Goal: Task Accomplishment & Management: Use online tool/utility

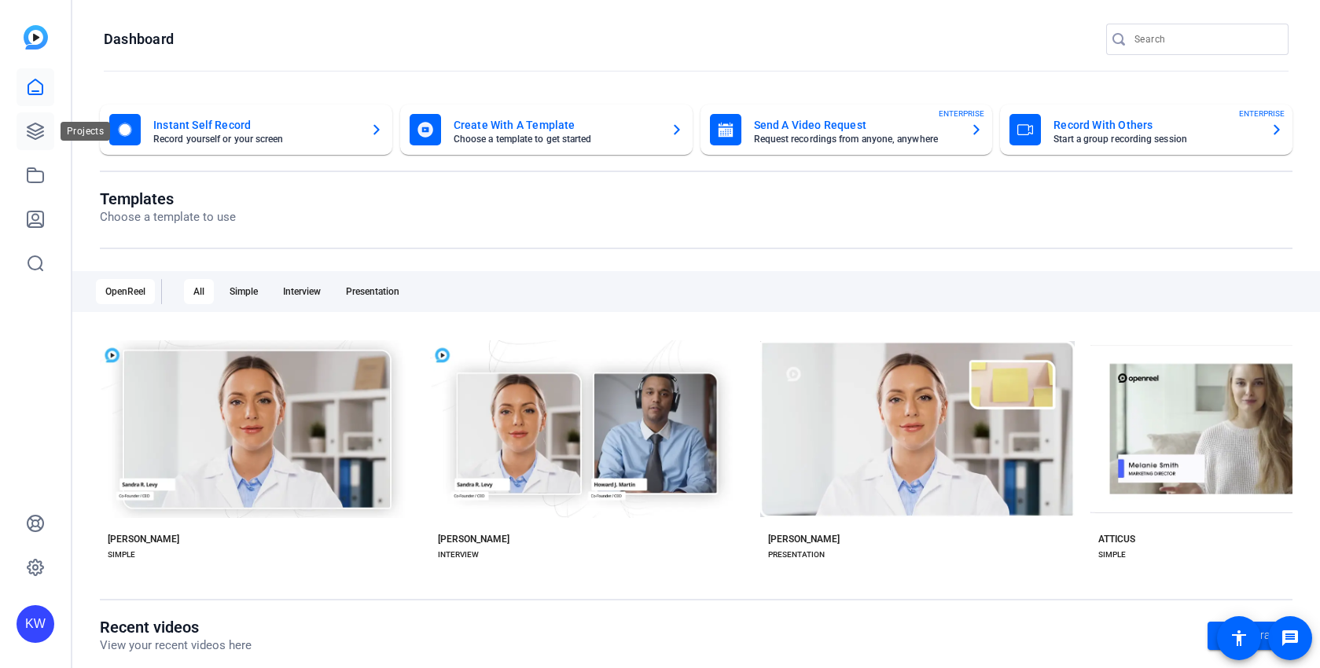
click at [39, 123] on icon at bounding box center [35, 131] width 19 height 19
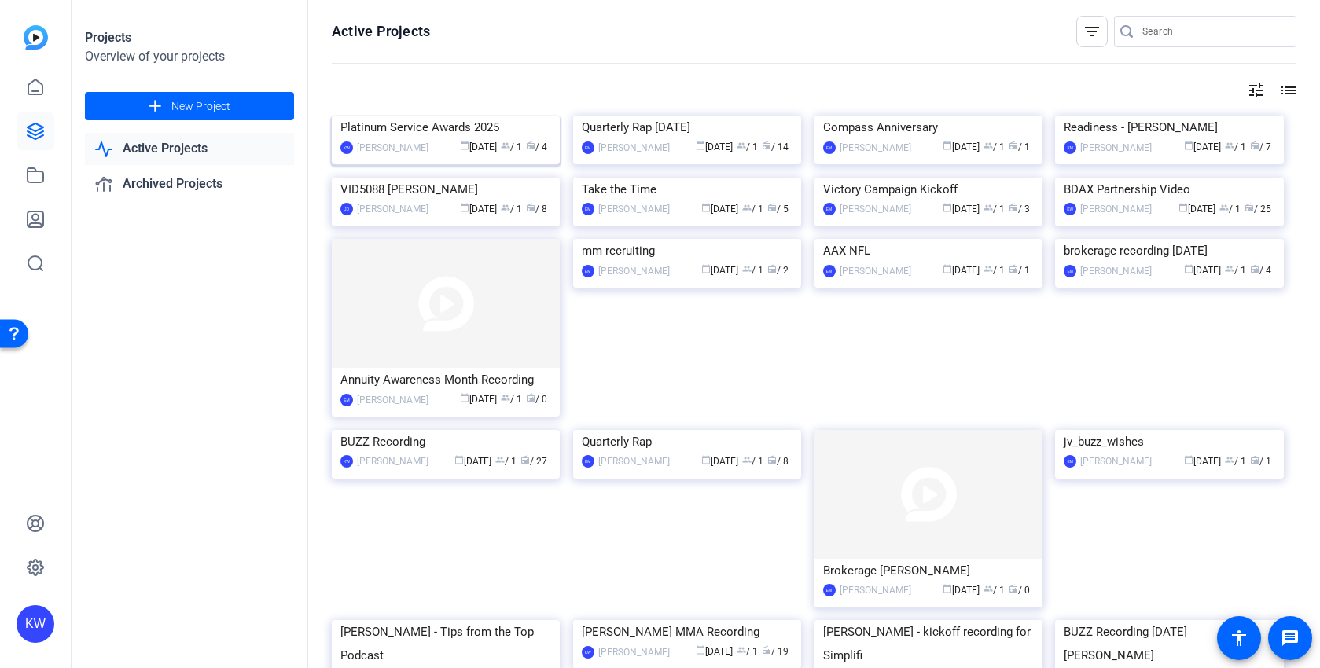
click at [444, 116] on img at bounding box center [446, 116] width 228 height 0
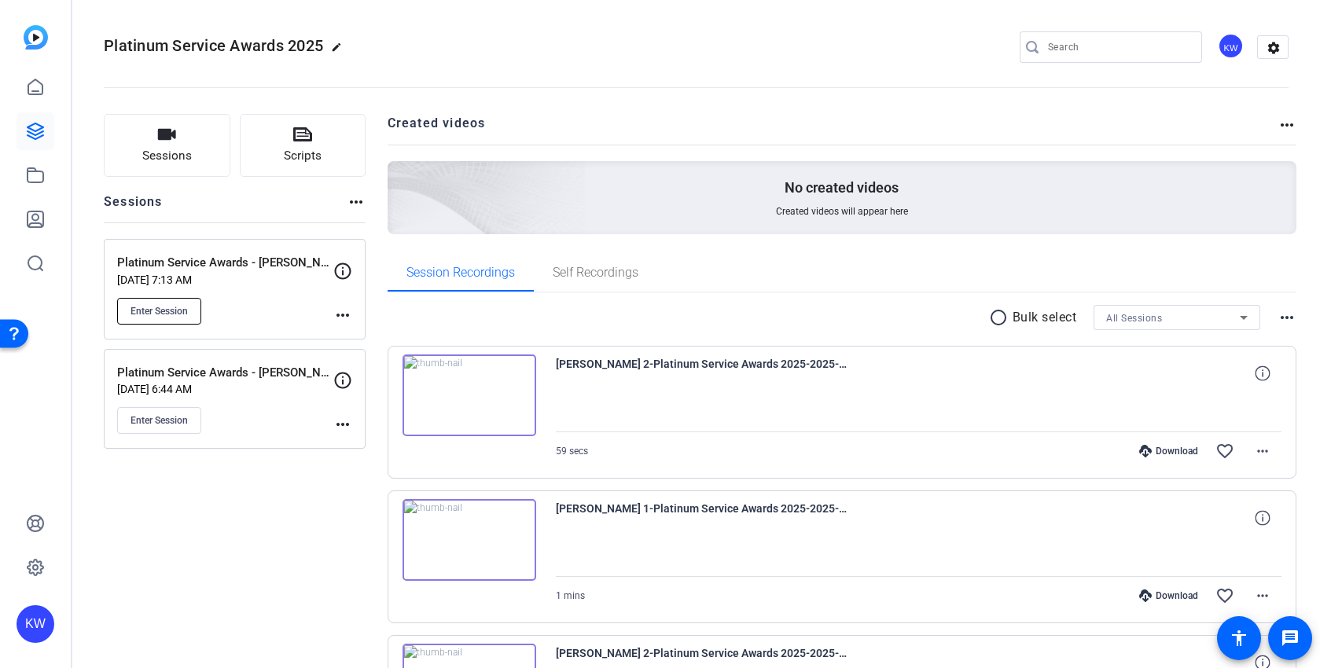
click at [178, 316] on span "Enter Session" at bounding box center [159, 311] width 57 height 13
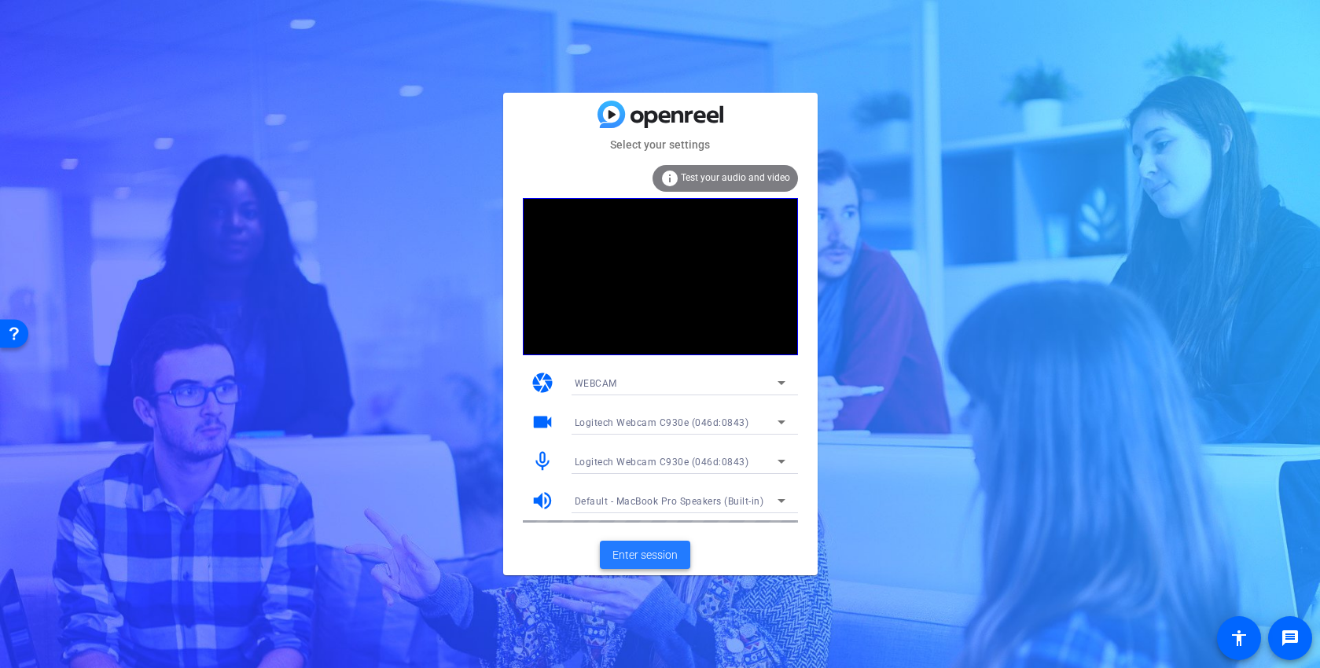
click at [653, 554] on span "Enter session" at bounding box center [644, 555] width 65 height 17
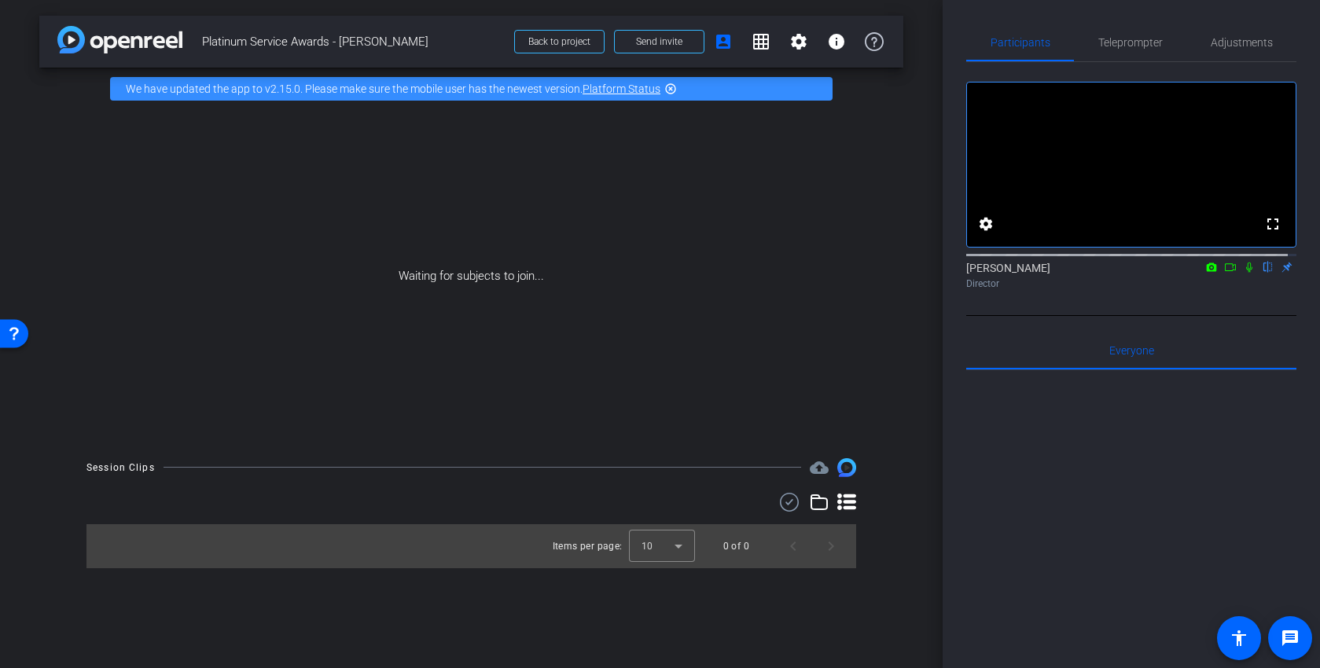
click at [1202, 274] on mat-icon at bounding box center [1211, 267] width 19 height 14
click at [1206, 288] on div at bounding box center [660, 334] width 1320 height 668
click at [1206, 273] on icon at bounding box center [1211, 267] width 13 height 11
click at [1222, 285] on div at bounding box center [660, 334] width 1320 height 668
click at [1224, 273] on icon at bounding box center [1230, 267] width 13 height 11
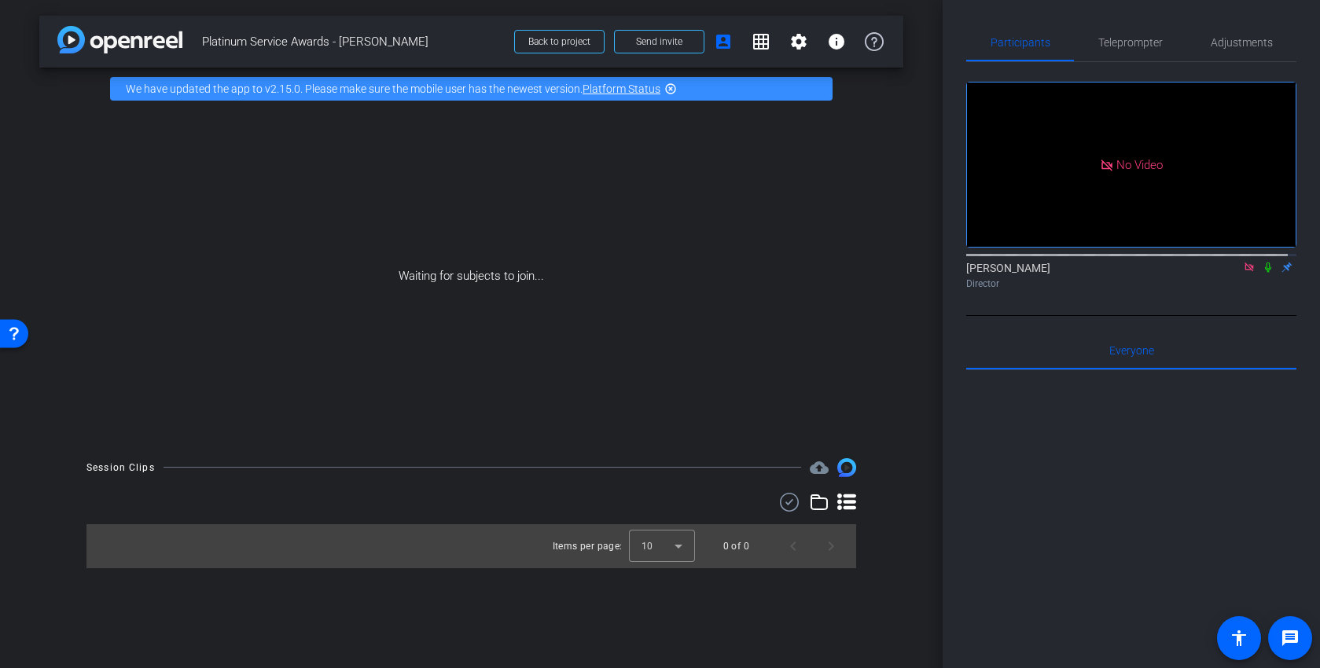
click at [1262, 273] on icon at bounding box center [1268, 267] width 13 height 11
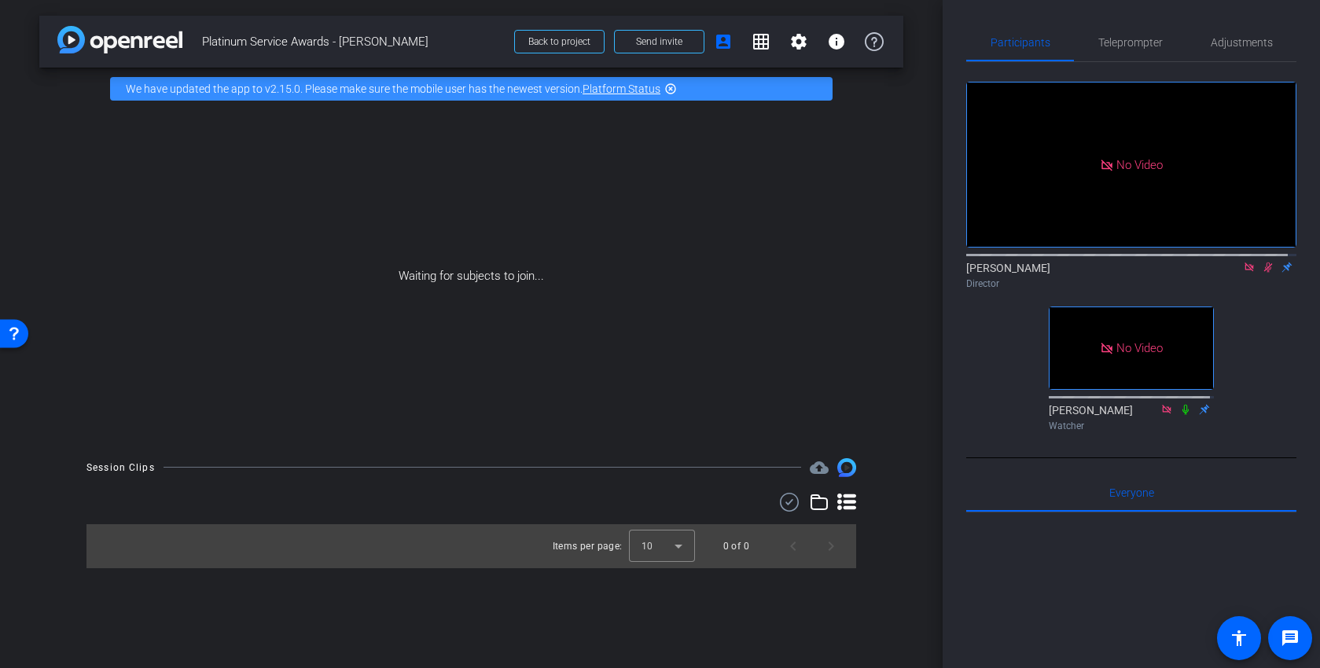
click at [1243, 273] on icon at bounding box center [1249, 267] width 13 height 11
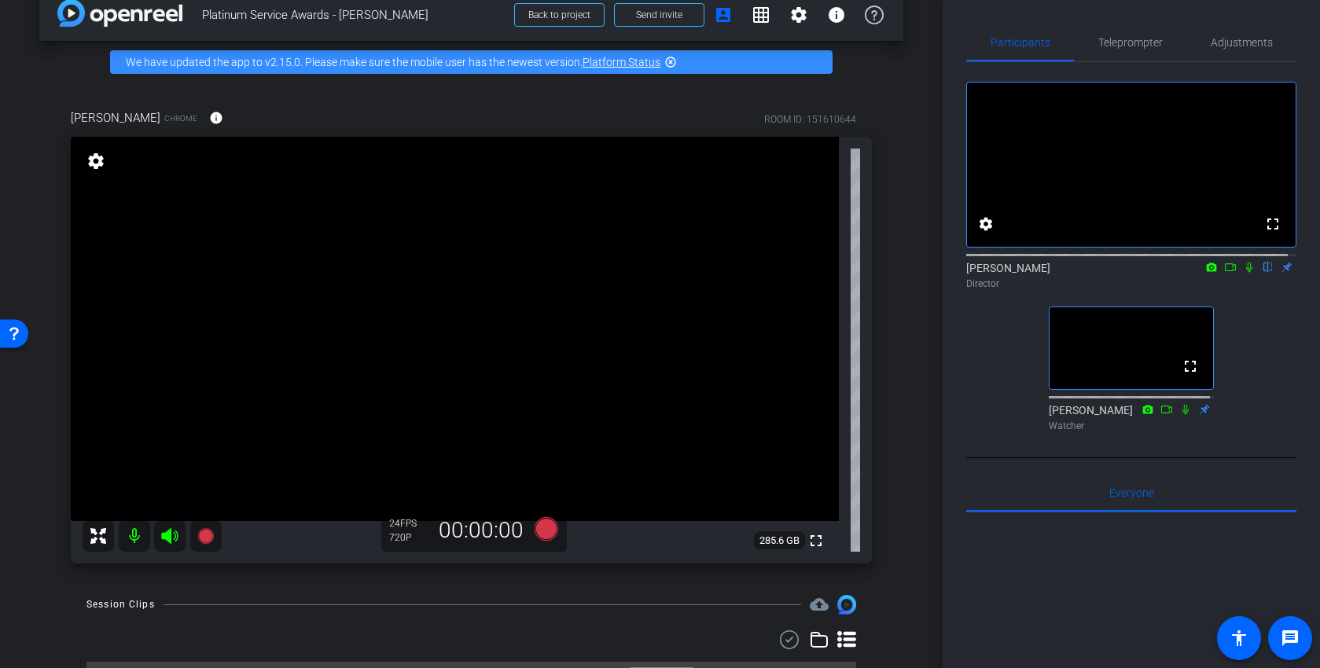
scroll to position [64, 0]
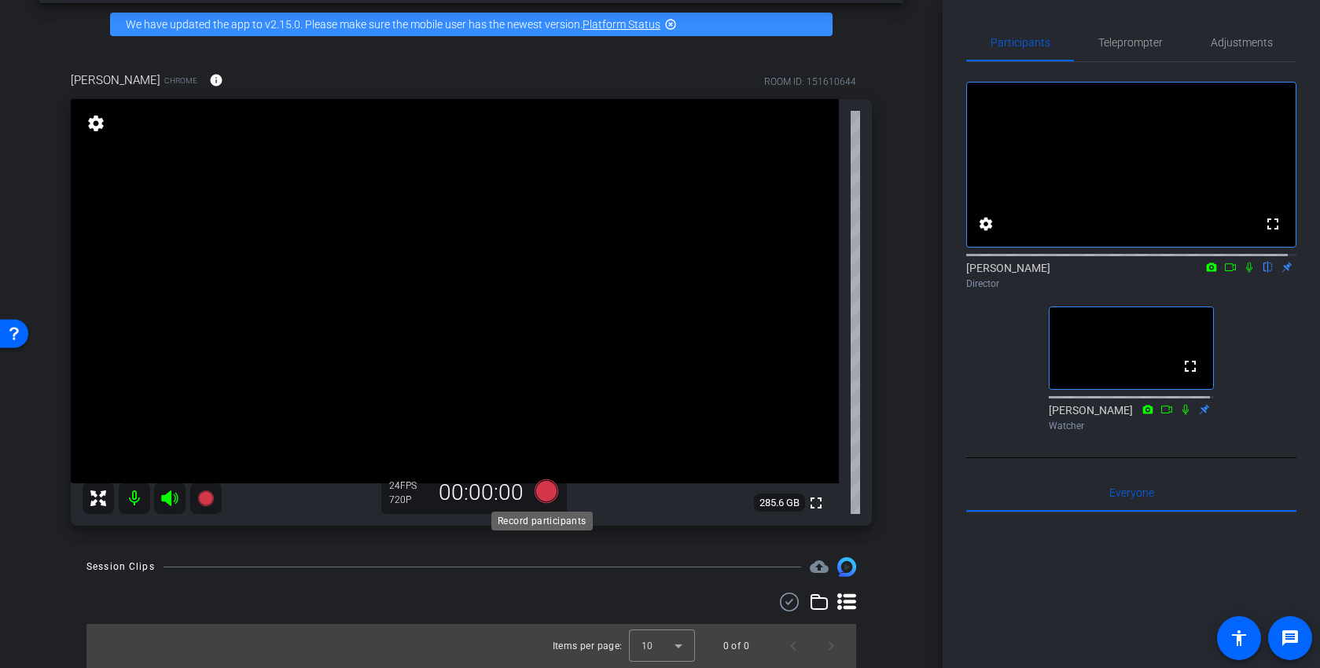
click at [542, 494] on icon at bounding box center [546, 492] width 24 height 24
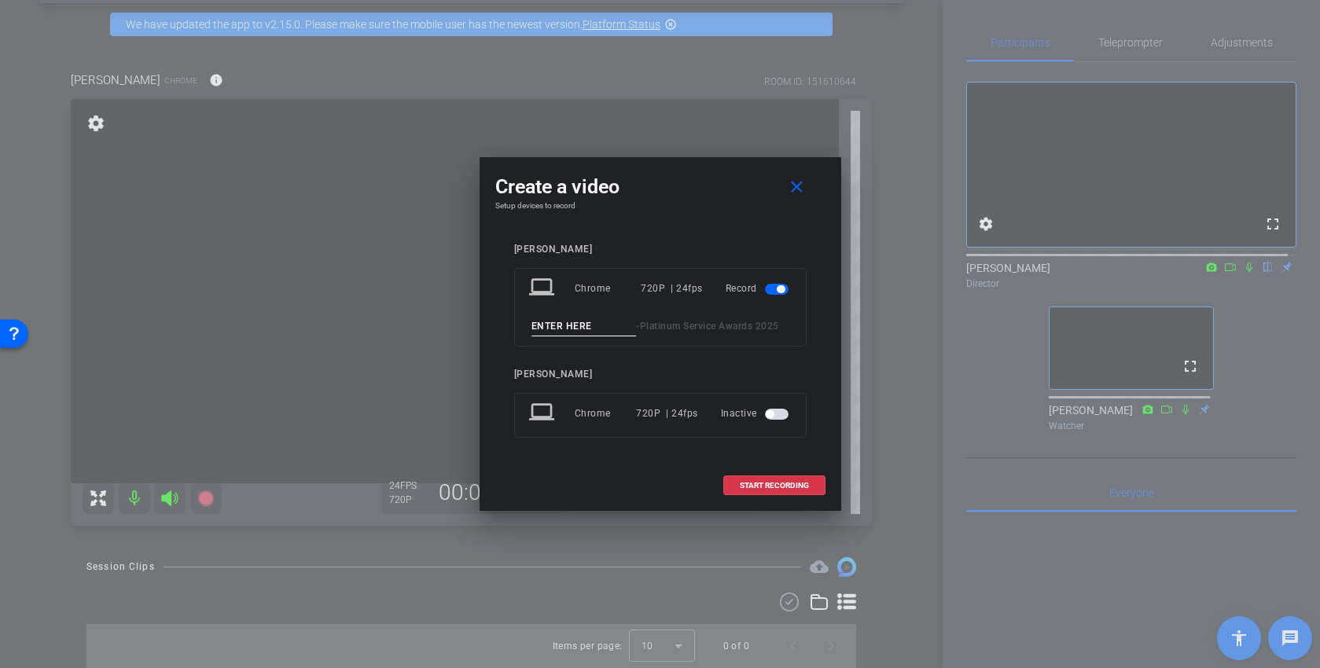
click at [910, 317] on div at bounding box center [660, 334] width 1320 height 668
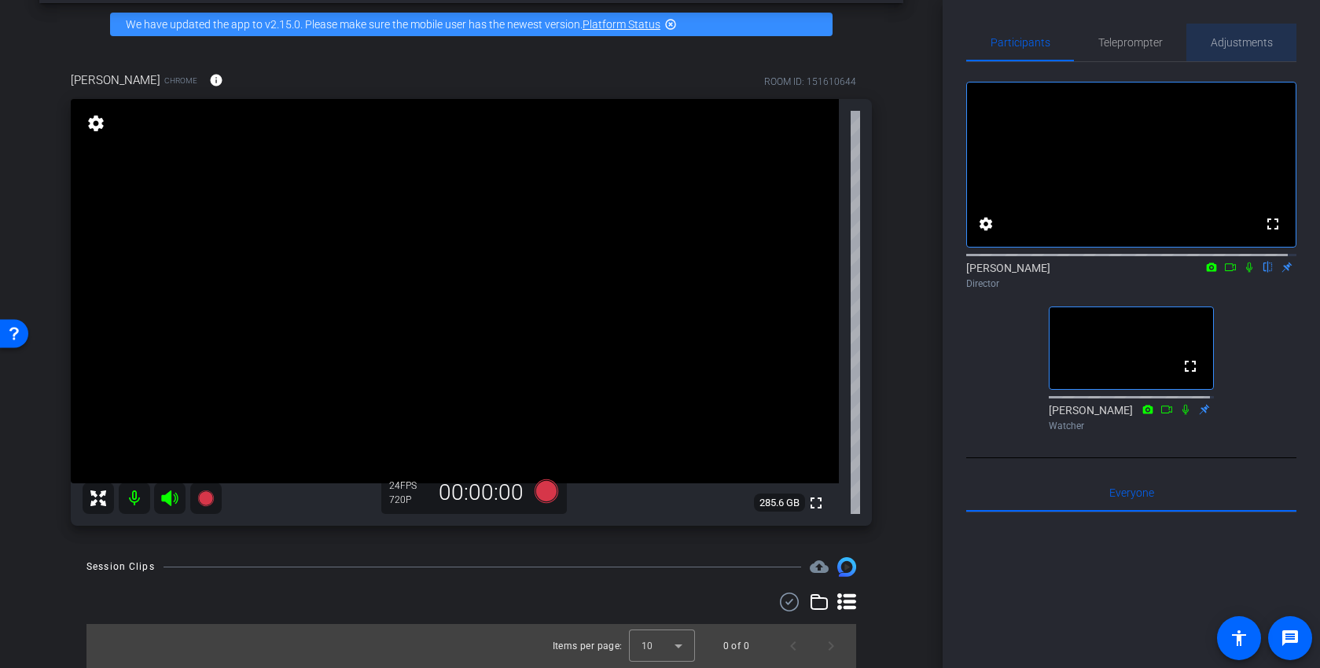
click at [1247, 48] on span "Adjustments" at bounding box center [1242, 42] width 62 height 11
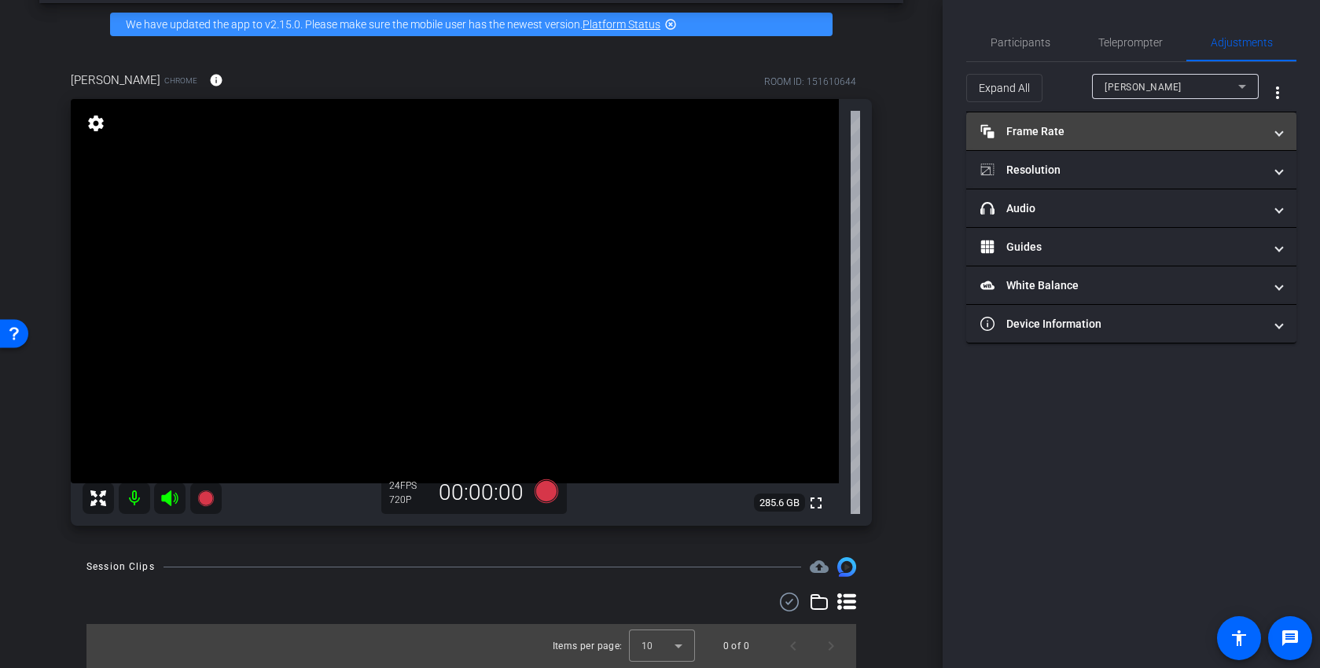
click at [1218, 129] on mat-panel-title "Frame Rate Frame Rate" at bounding box center [1121, 131] width 283 height 17
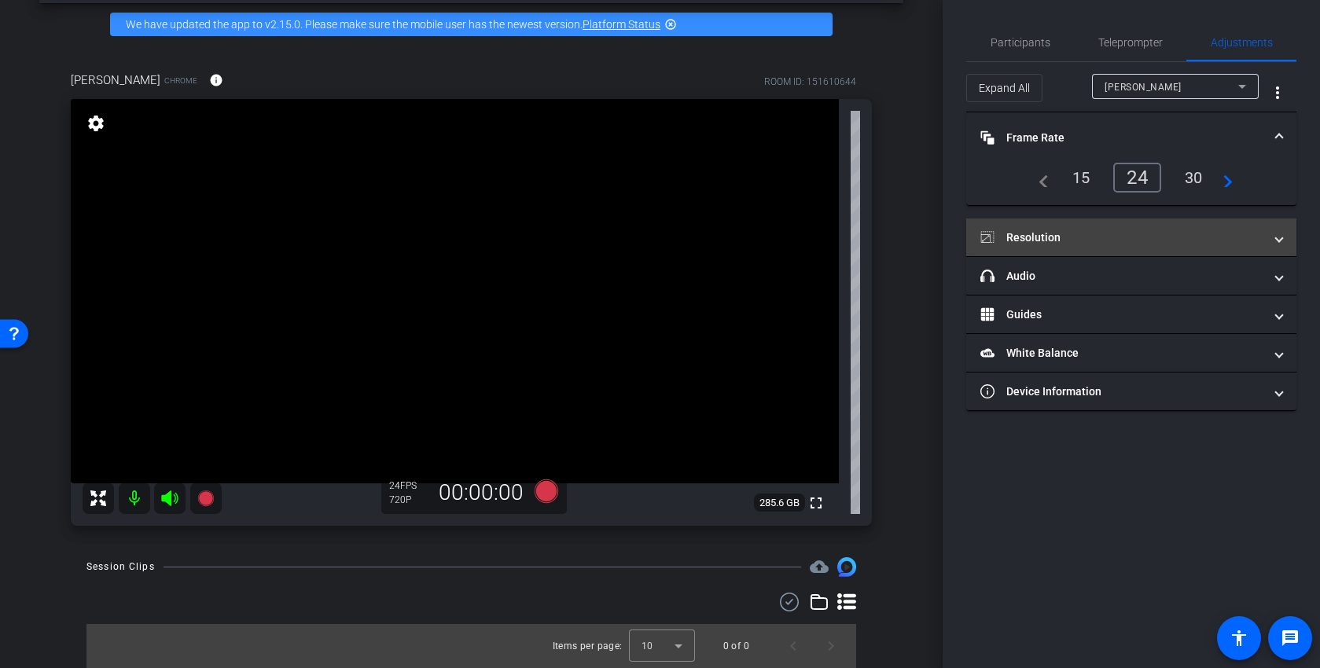
click at [1100, 242] on mat-panel-title "Resolution" at bounding box center [1121, 238] width 283 height 17
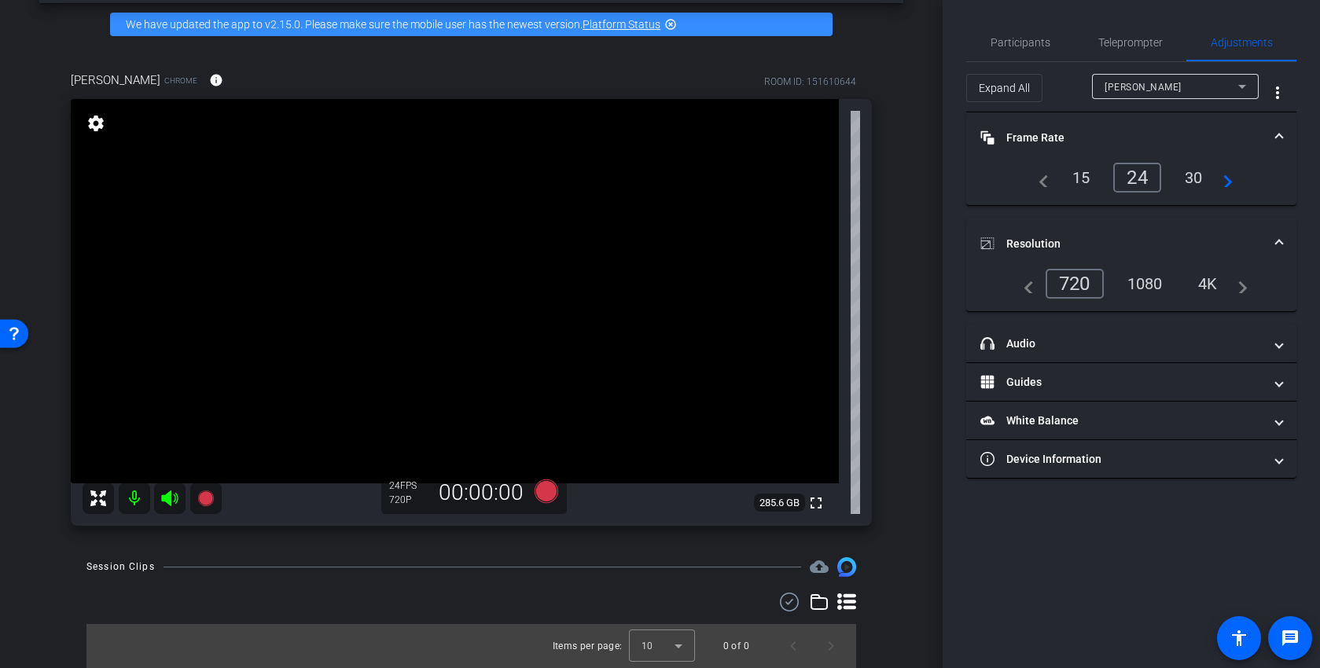
click at [1147, 281] on div "1080" at bounding box center [1145, 283] width 59 height 27
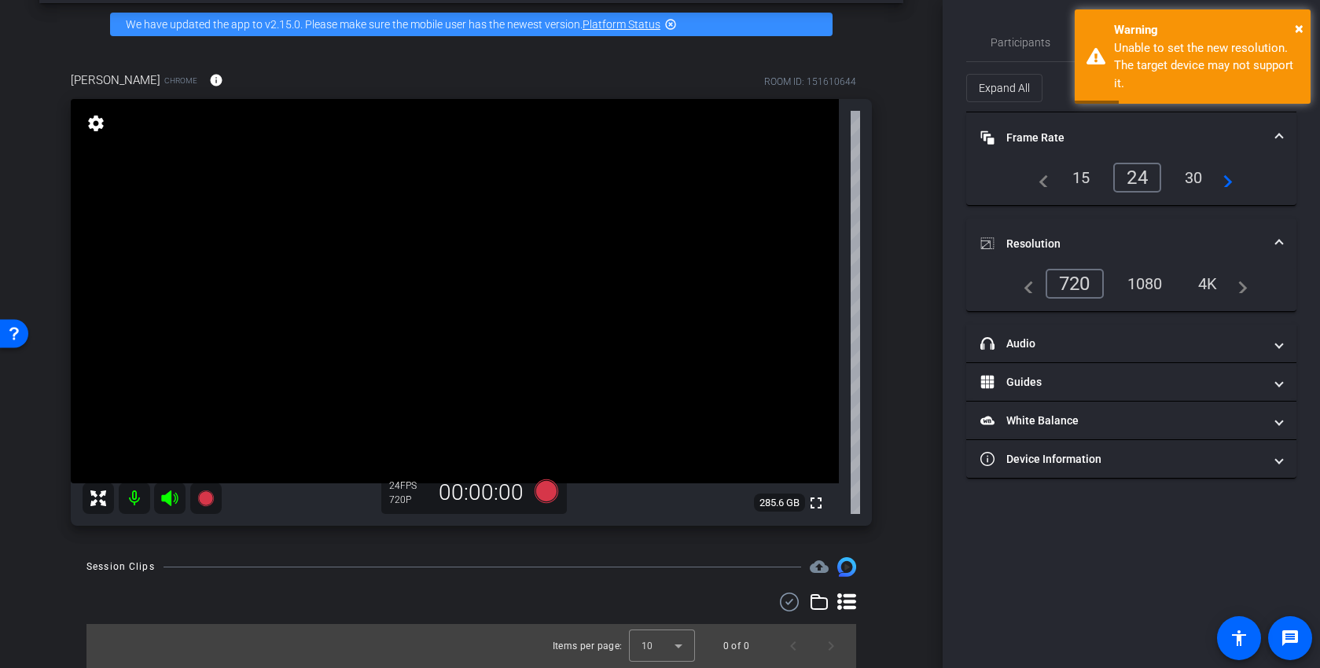
click at [1202, 174] on div "30" at bounding box center [1194, 177] width 42 height 27
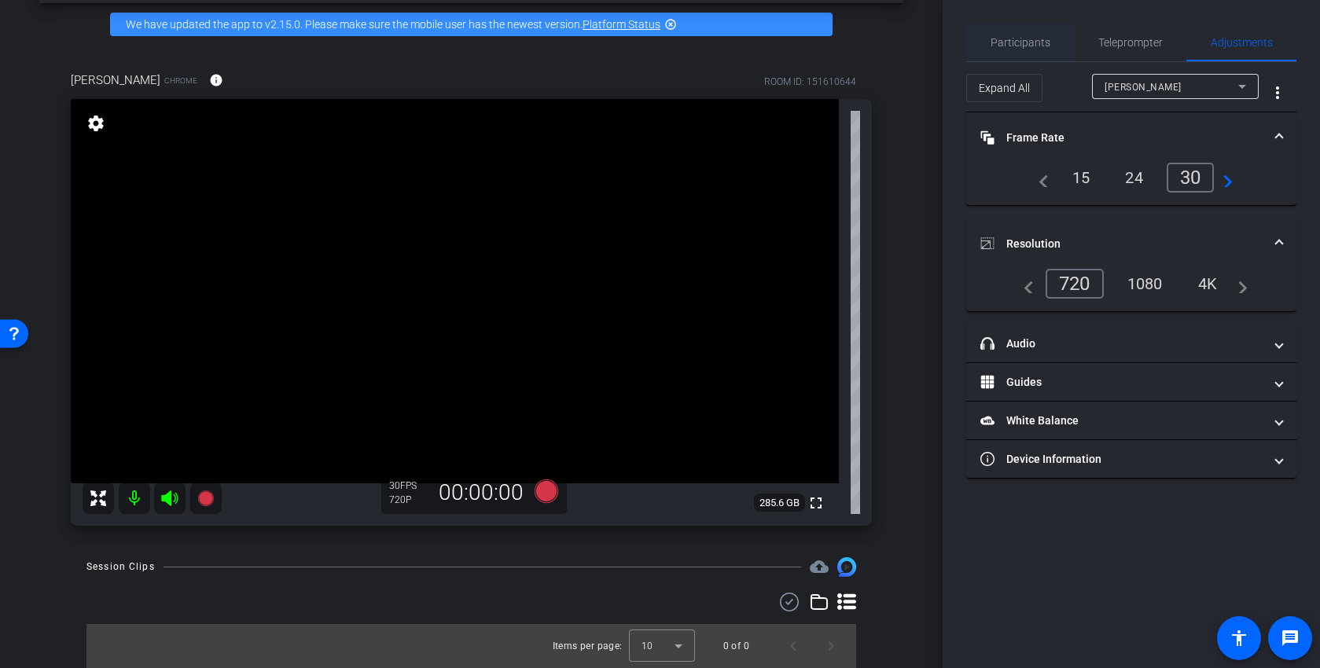
click at [1046, 42] on span "Participants" at bounding box center [1021, 42] width 60 height 11
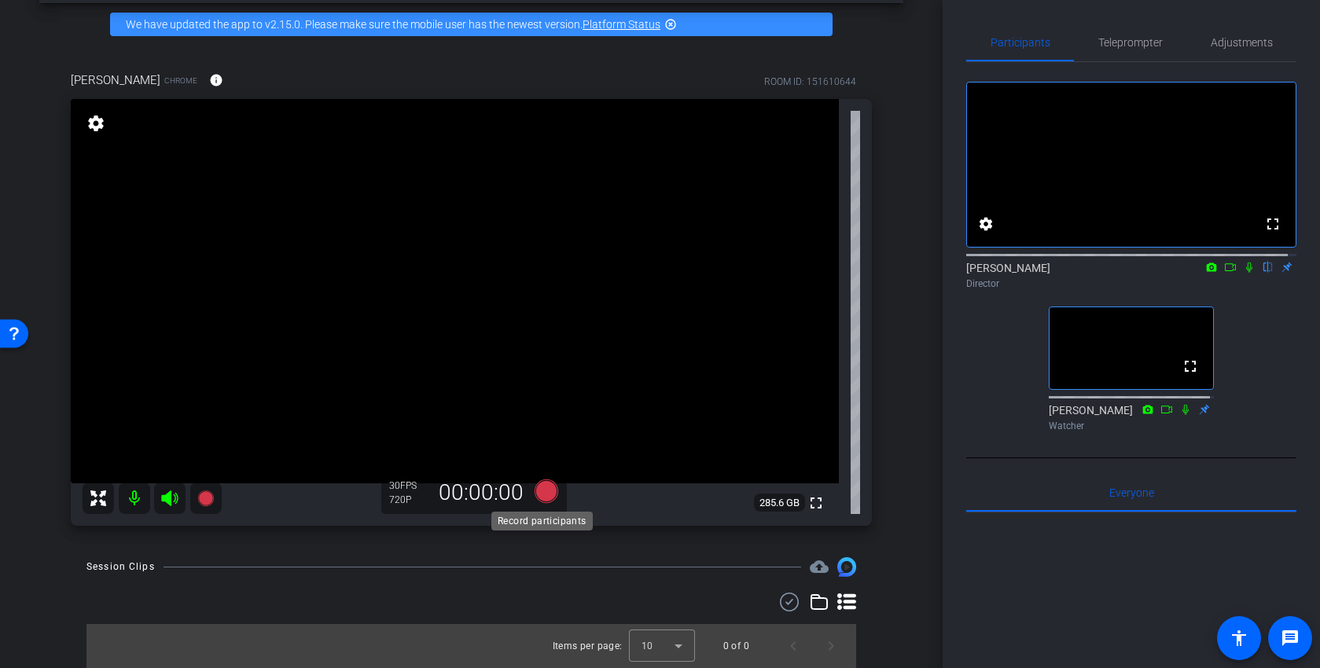
click at [535, 493] on icon at bounding box center [546, 492] width 24 height 24
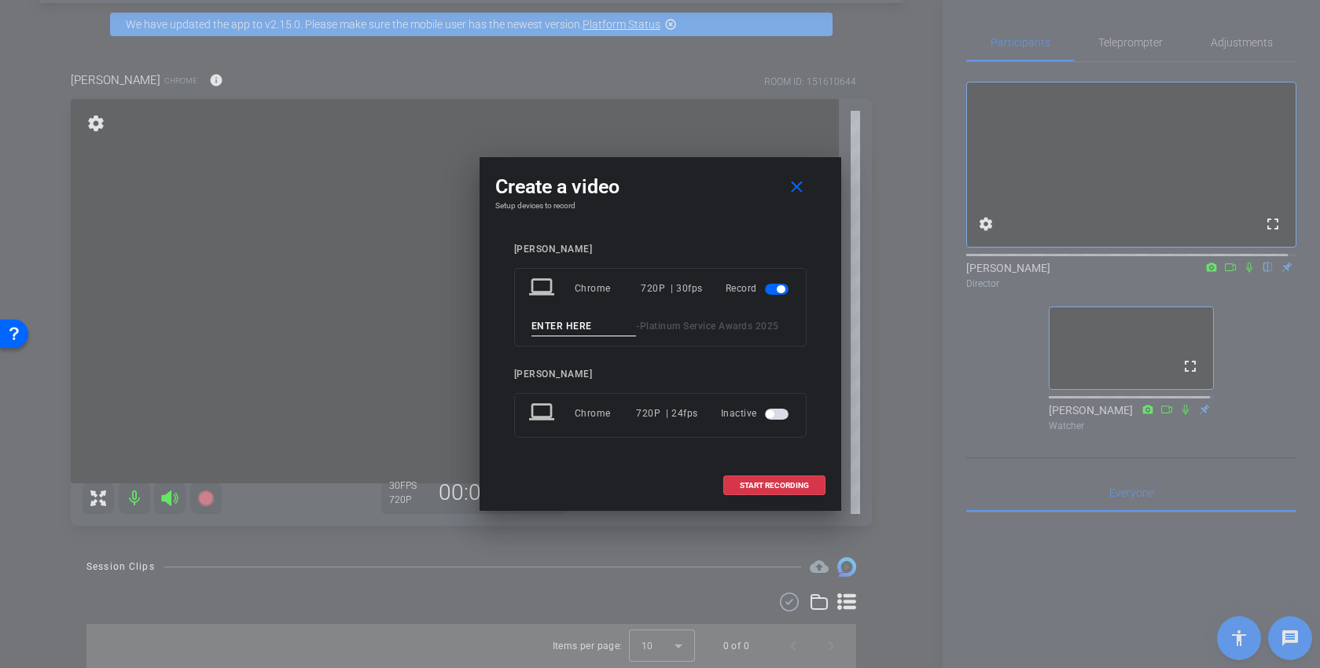
click at [565, 331] on input at bounding box center [583, 327] width 105 height 20
click at [551, 329] on input "Kylke Test" at bounding box center [583, 327] width 105 height 20
click at [607, 326] on input "Kyle Test" at bounding box center [583, 327] width 105 height 20
type input "Kyle Test 1"
click at [749, 489] on span "START RECORDING" at bounding box center [774, 486] width 69 height 8
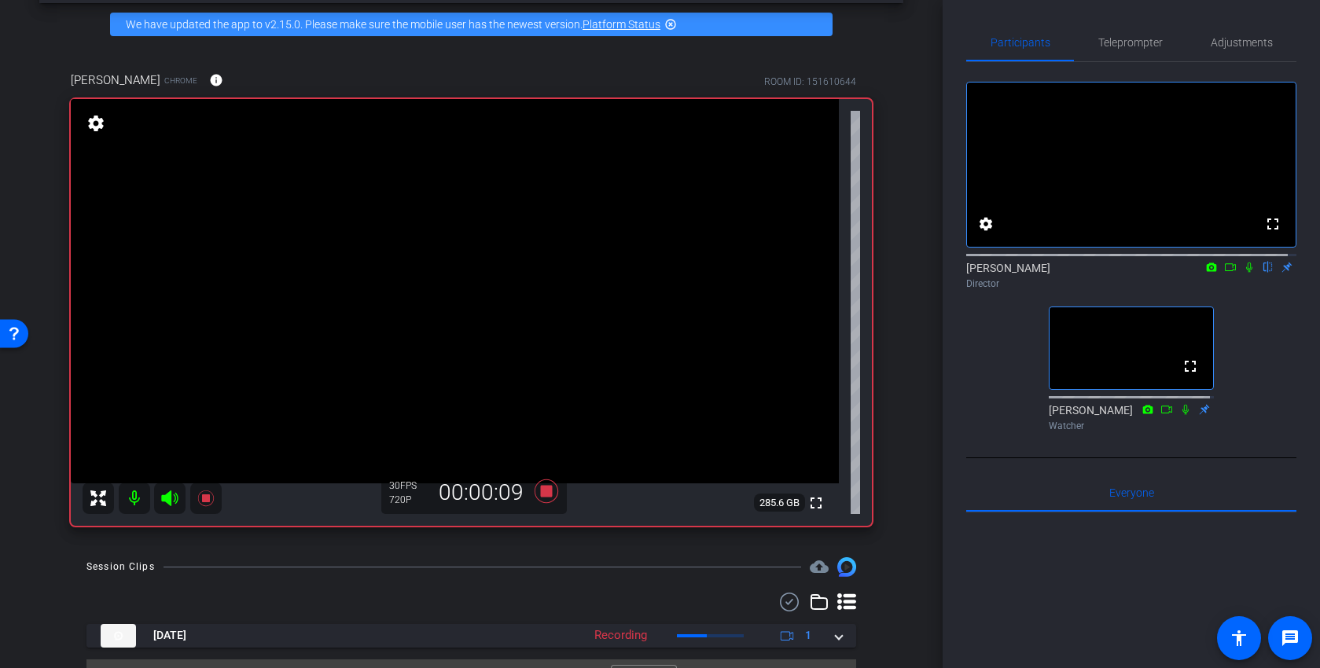
scroll to position [100, 0]
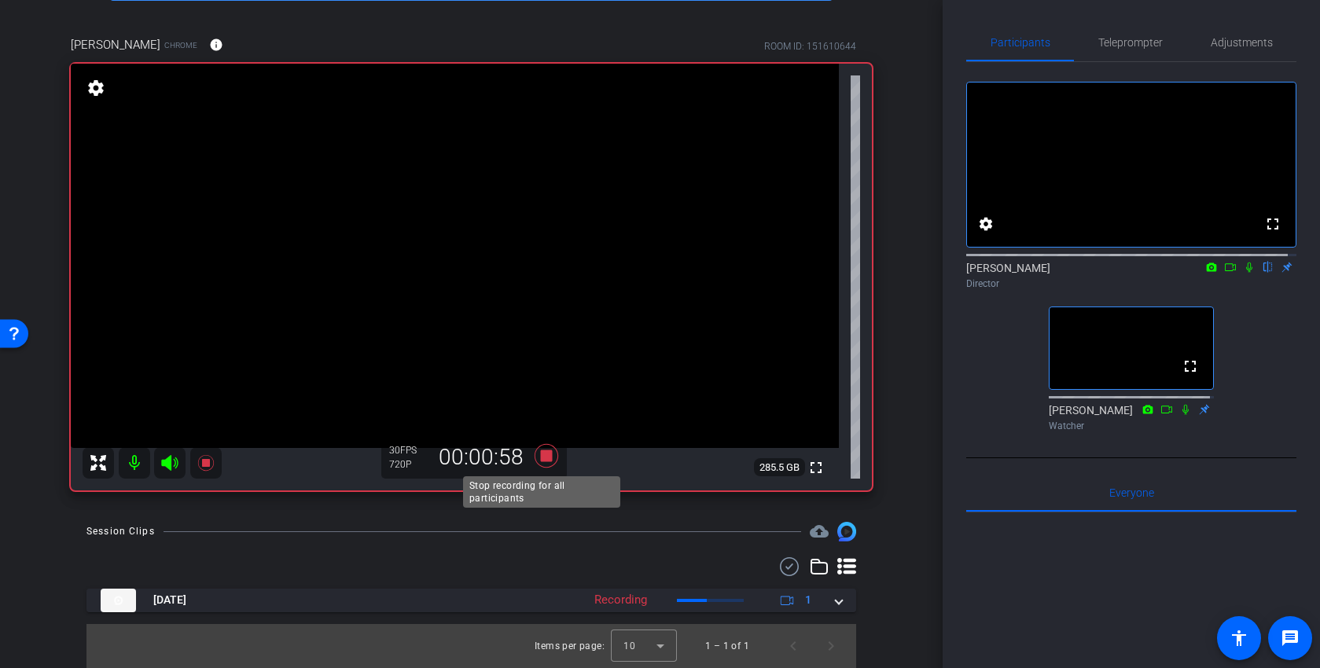
click at [540, 458] on icon at bounding box center [546, 456] width 24 height 24
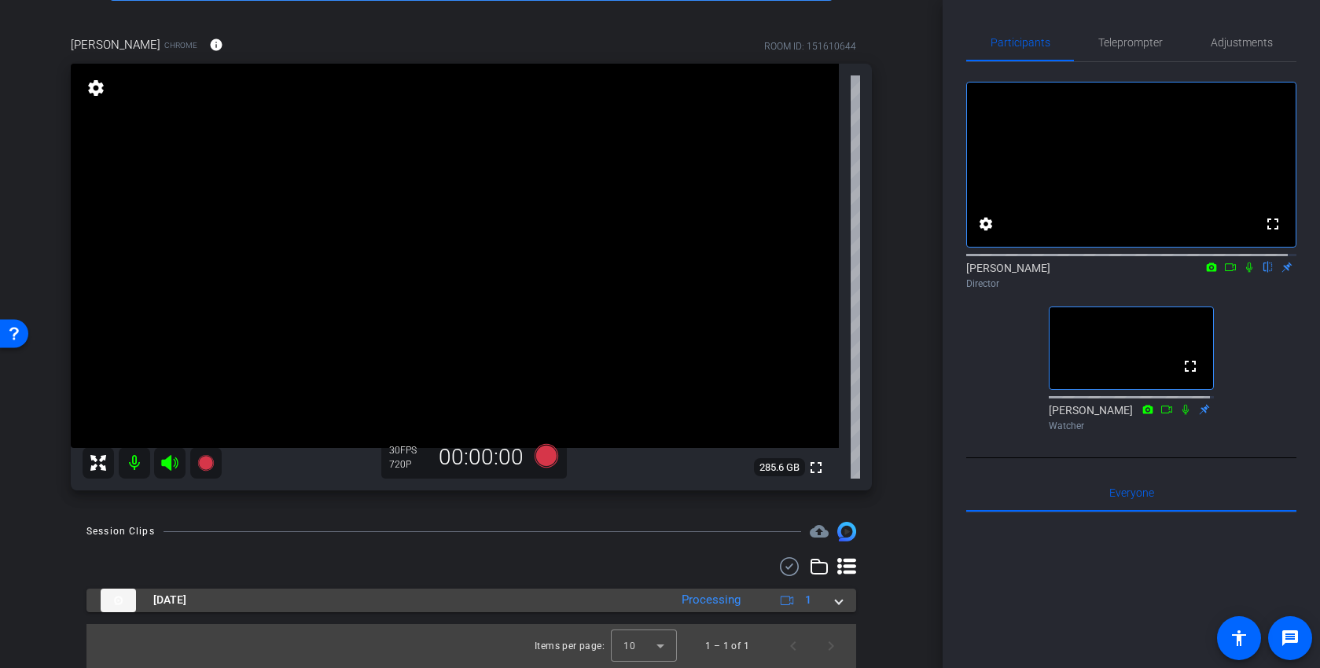
click at [836, 604] on span at bounding box center [839, 600] width 6 height 17
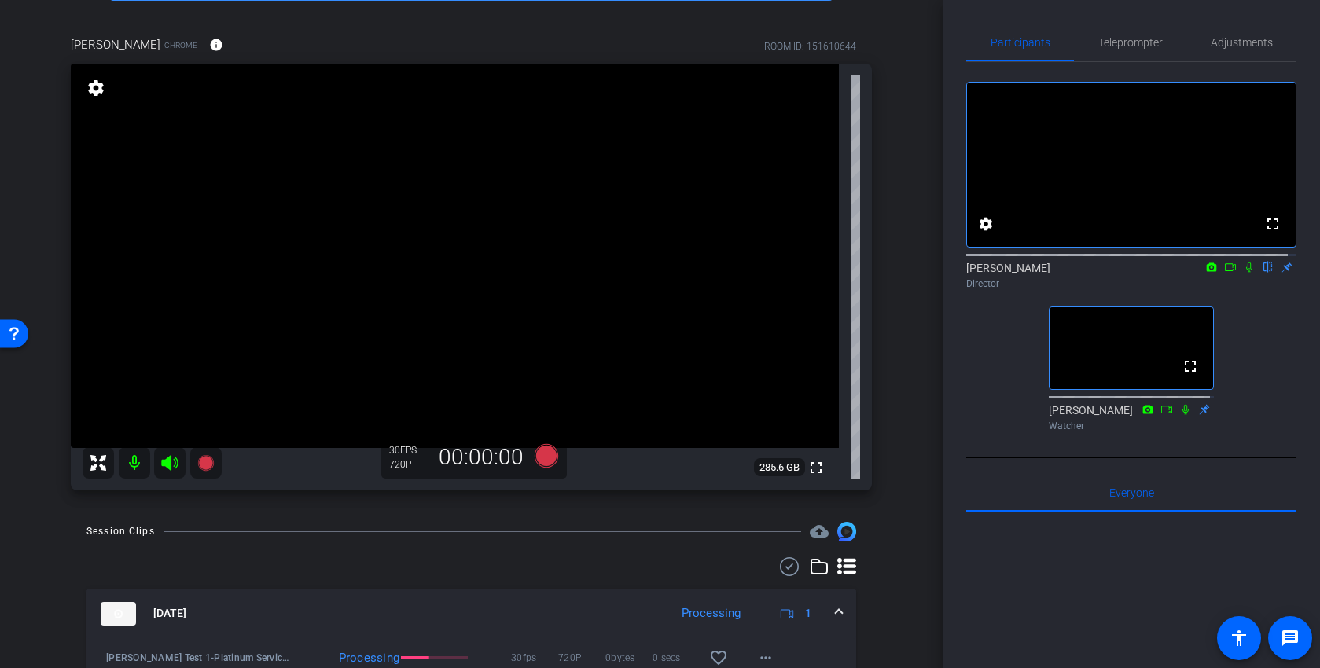
scroll to position [181, 0]
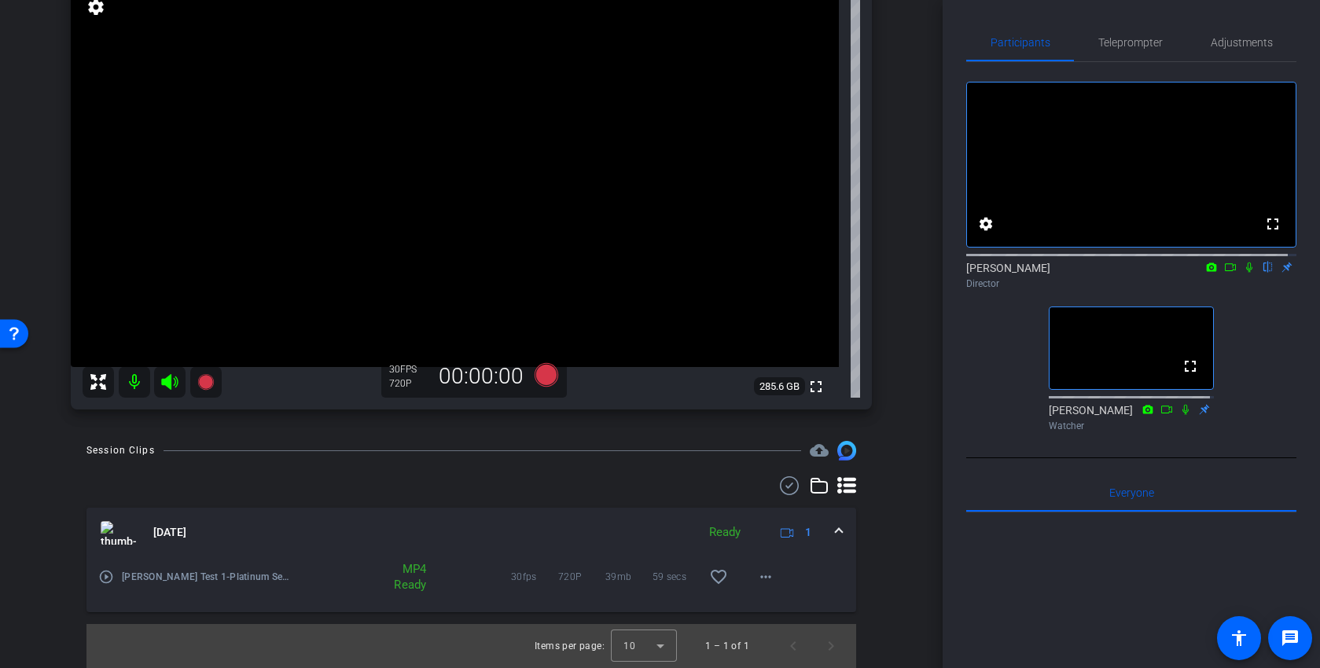
click at [108, 580] on mat-icon "play_circle_outline" at bounding box center [106, 577] width 16 height 16
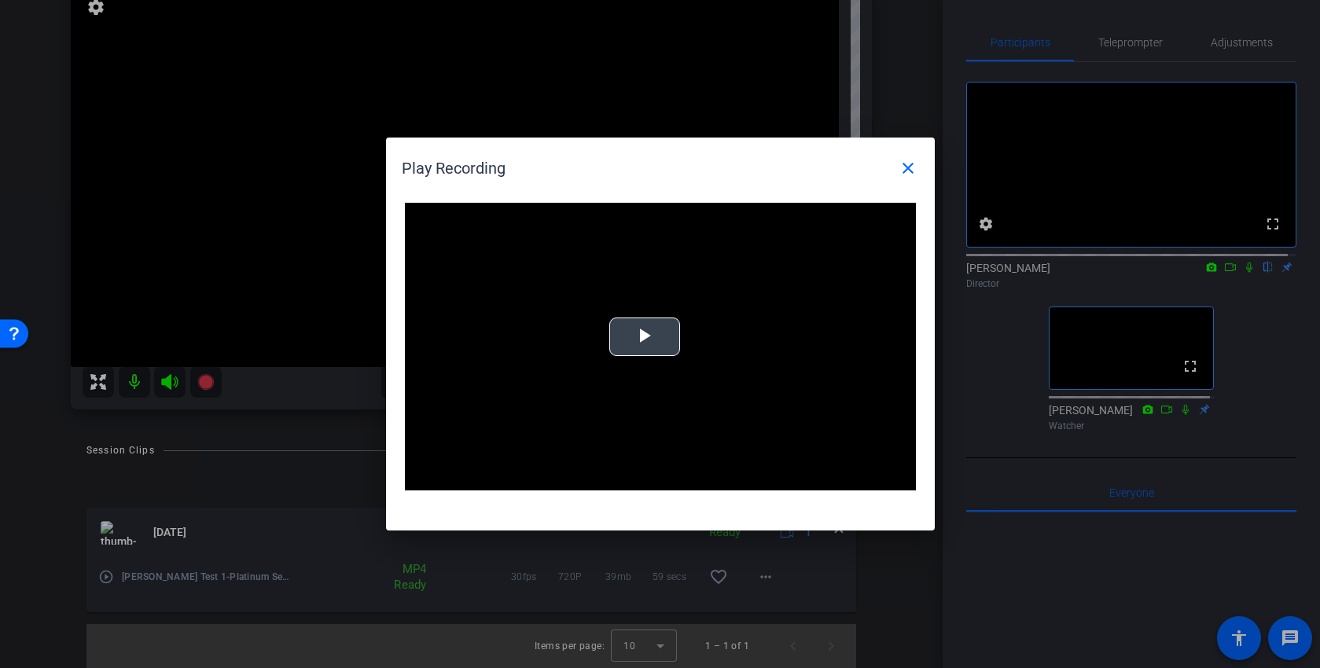
click at [645, 337] on span "Video Player" at bounding box center [645, 337] width 0 height 0
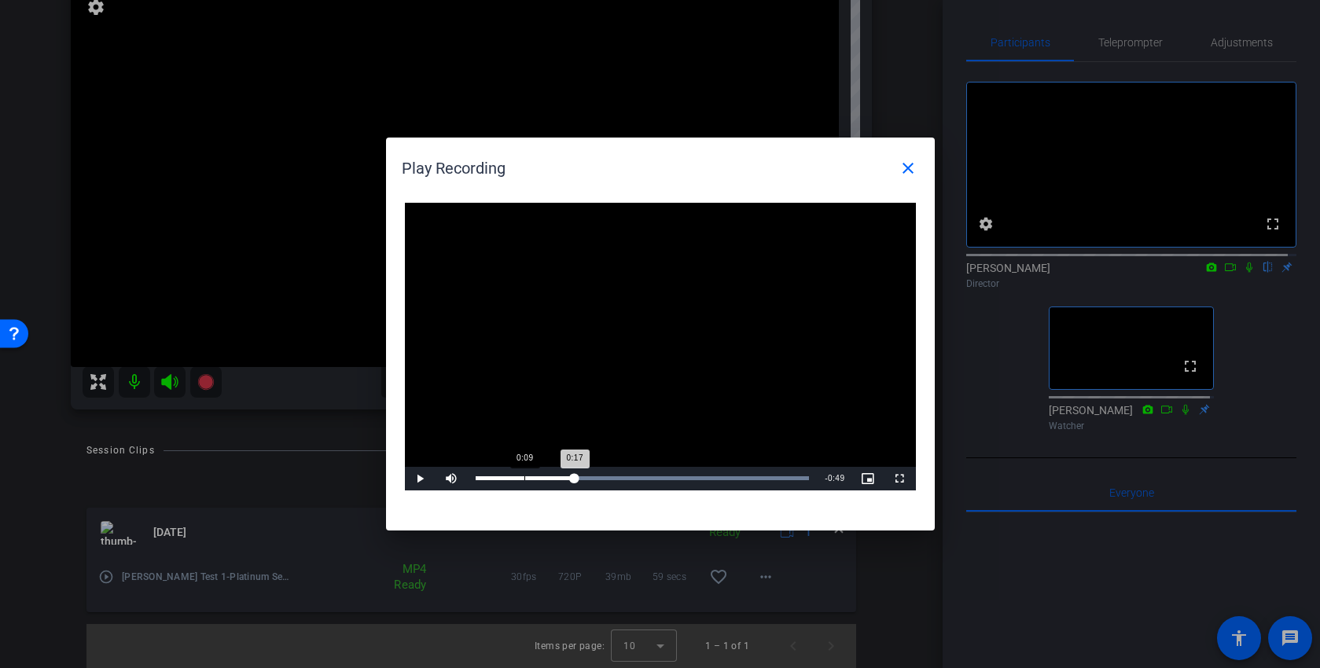
click at [552, 479] on div "0:17" at bounding box center [525, 478] width 99 height 4
click at [422, 479] on span "Video Player" at bounding box center [420, 479] width 31 height 0
click at [904, 167] on mat-icon "close" at bounding box center [908, 168] width 19 height 19
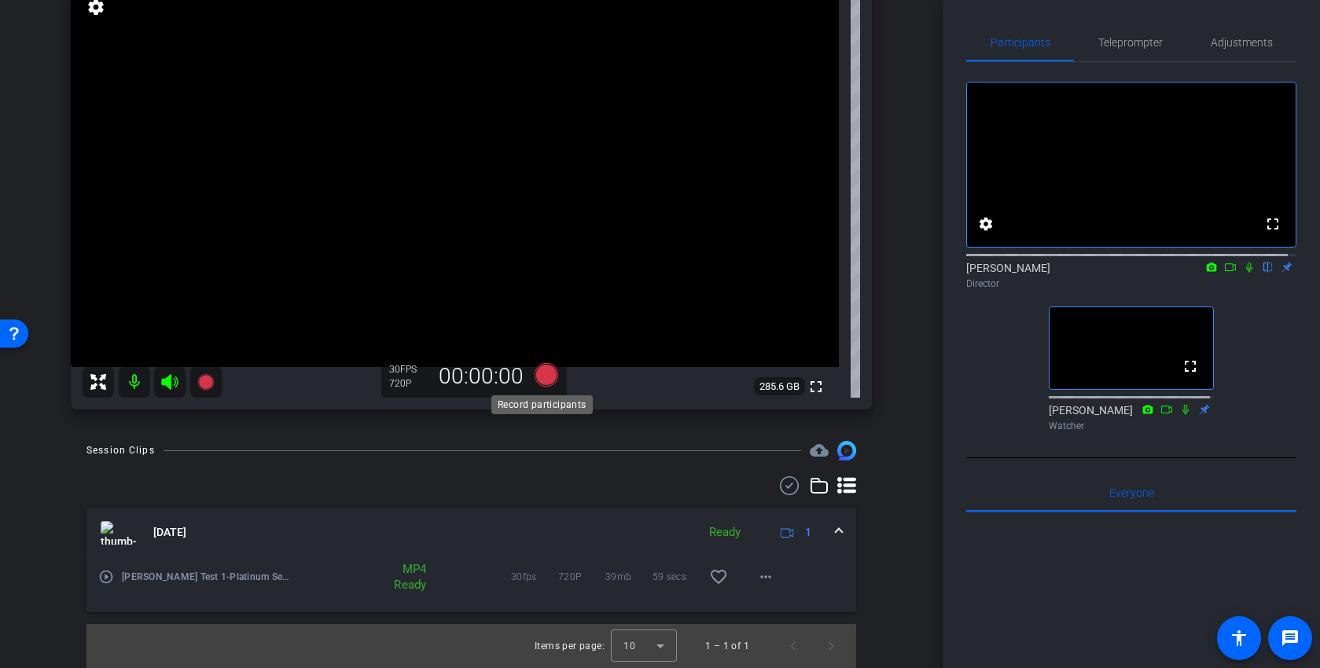
click at [539, 377] on icon at bounding box center [546, 375] width 24 height 24
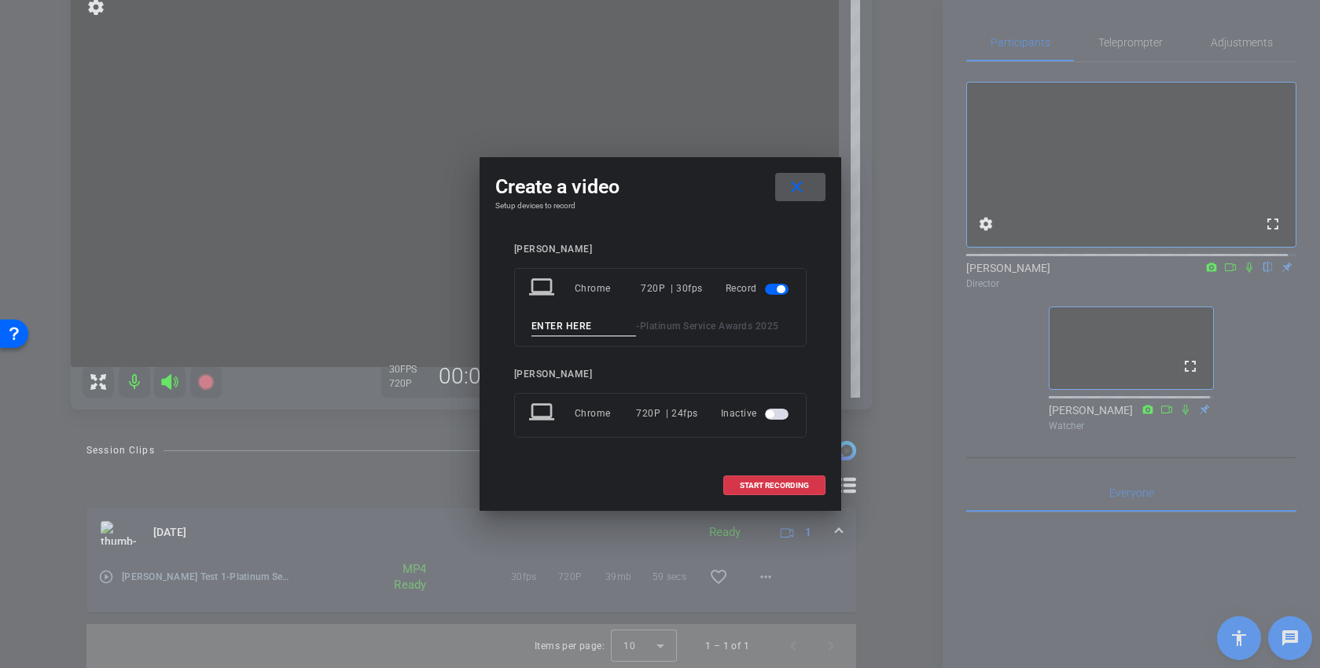
click at [542, 325] on input at bounding box center [583, 327] width 105 height 20
type input "Kyle 1"
click at [770, 484] on span "START RECORDING" at bounding box center [774, 486] width 69 height 8
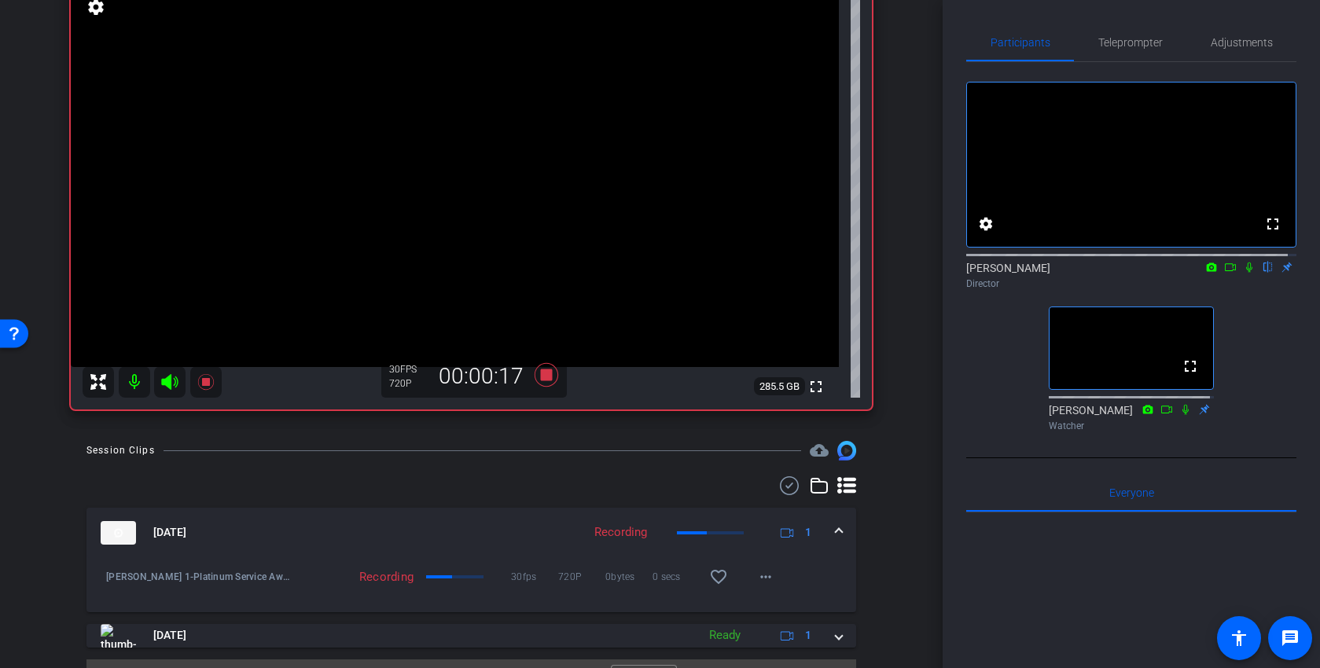
click at [1243, 273] on icon at bounding box center [1249, 267] width 13 height 11
click at [536, 373] on icon at bounding box center [546, 375] width 24 height 24
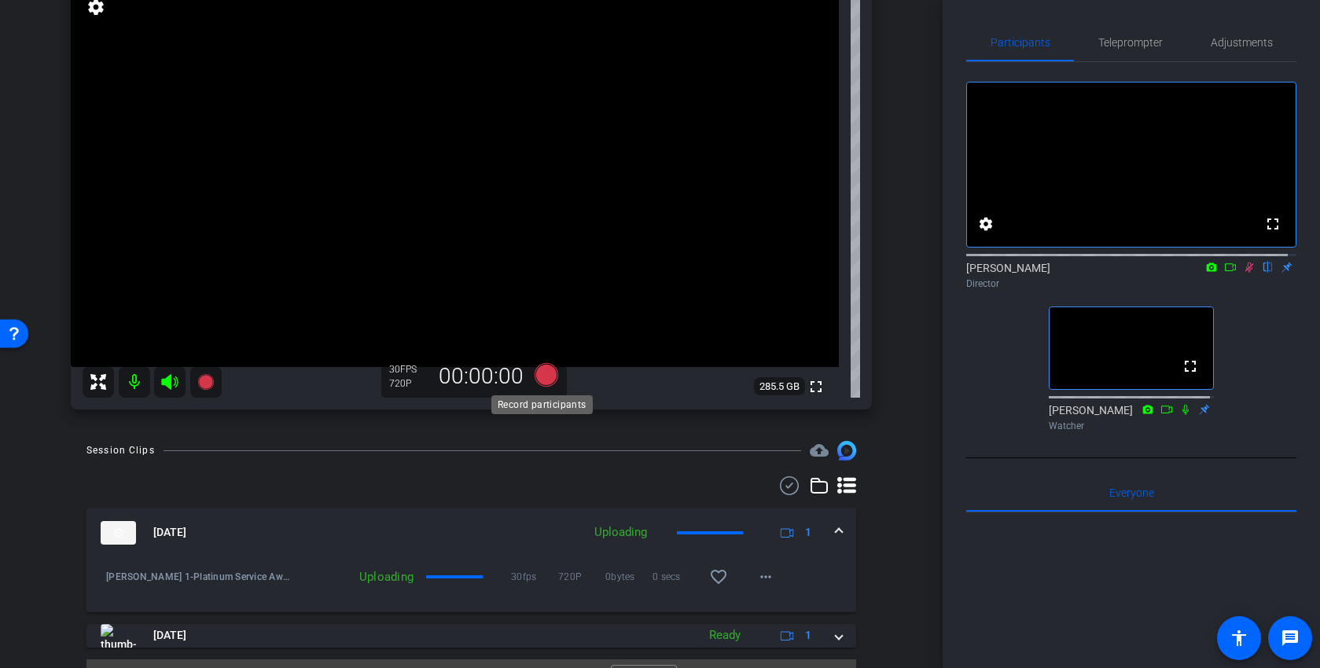
click at [546, 378] on icon at bounding box center [546, 375] width 24 height 24
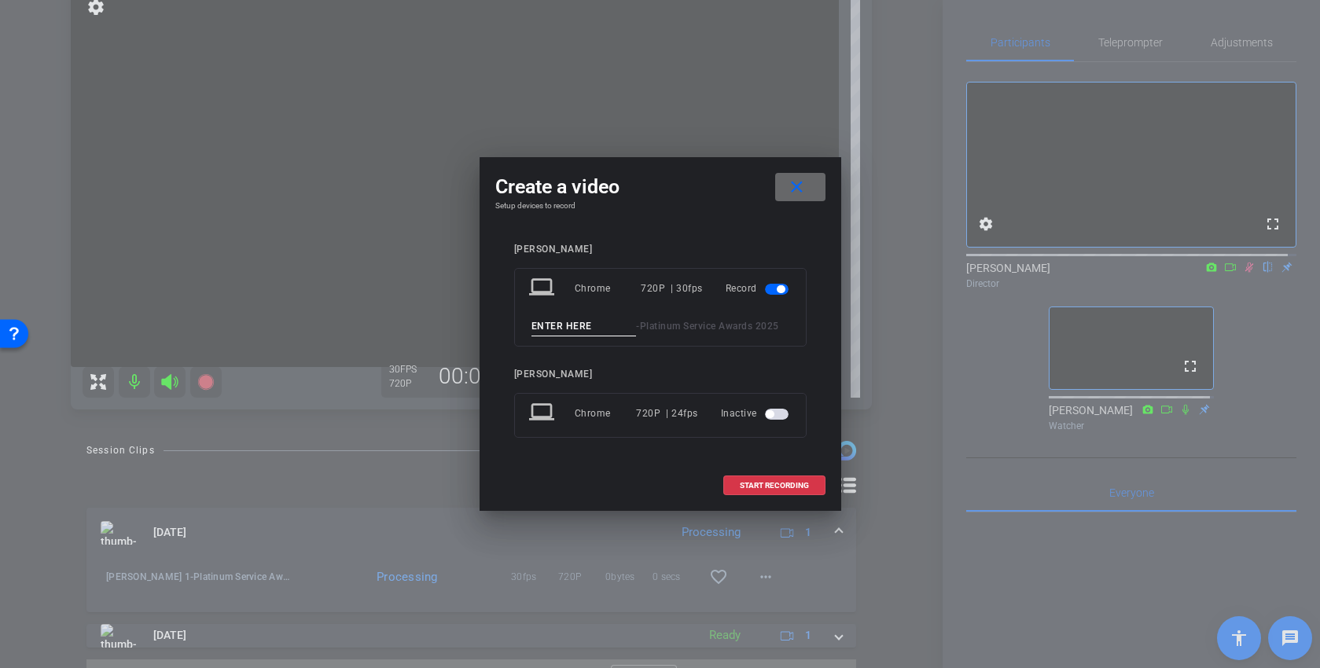
click at [794, 183] on mat-icon "close" at bounding box center [797, 188] width 20 height 20
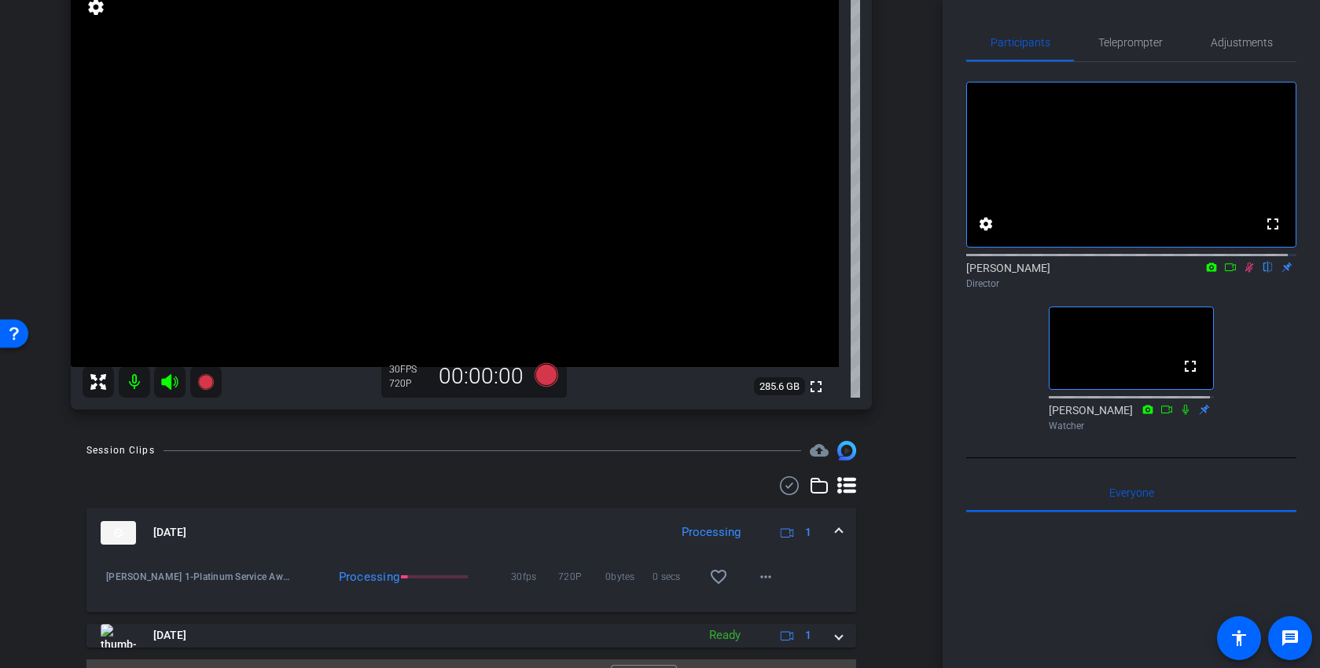
click at [1243, 273] on icon at bounding box center [1249, 267] width 13 height 11
click at [541, 371] on icon at bounding box center [546, 375] width 24 height 24
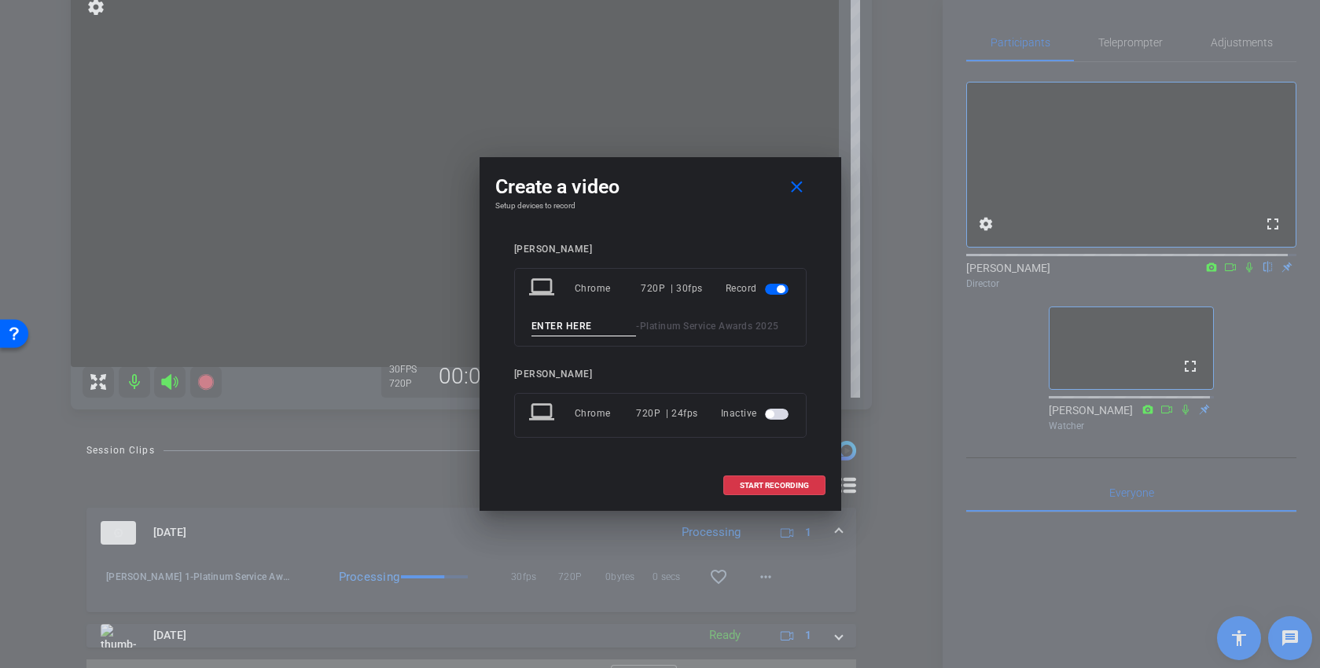
click at [580, 318] on input at bounding box center [583, 327] width 105 height 20
type input "Kyle 2"
click at [763, 494] on span at bounding box center [774, 486] width 101 height 38
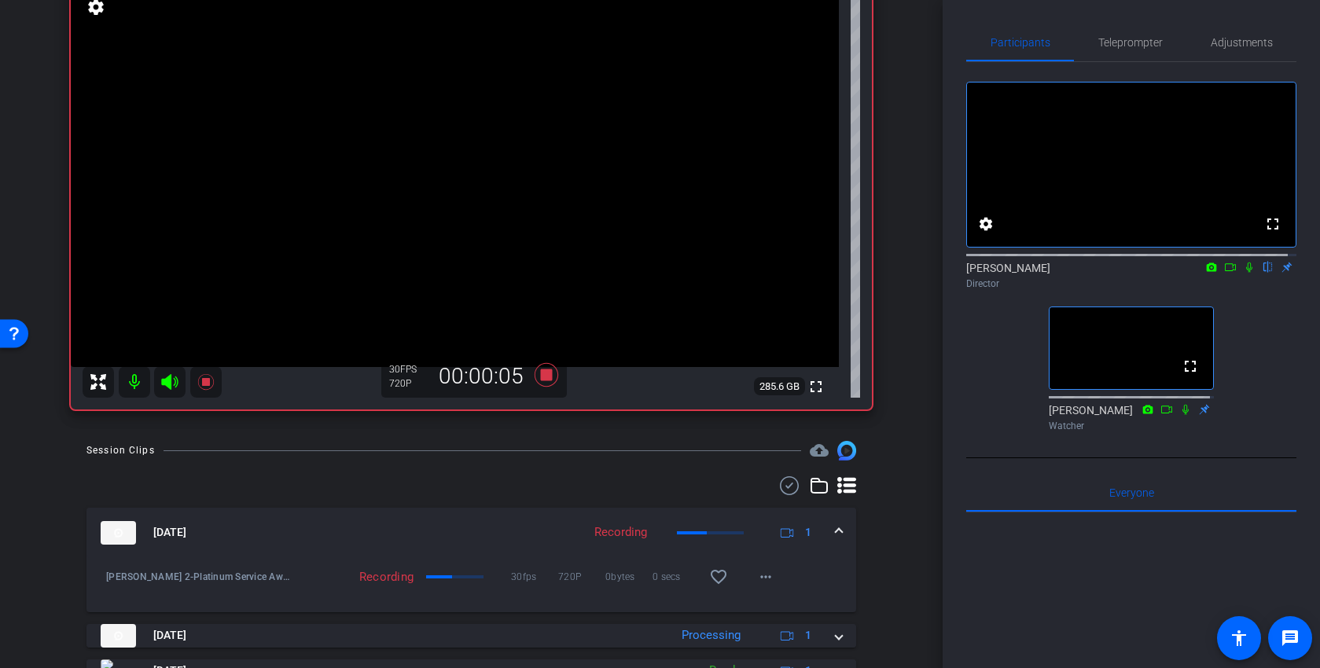
drag, startPoint x: 1239, startPoint y: 288, endPoint x: 1235, endPoint y: 296, distance: 9.5
click at [1243, 273] on icon at bounding box center [1249, 267] width 13 height 11
click at [544, 377] on icon at bounding box center [546, 375] width 24 height 24
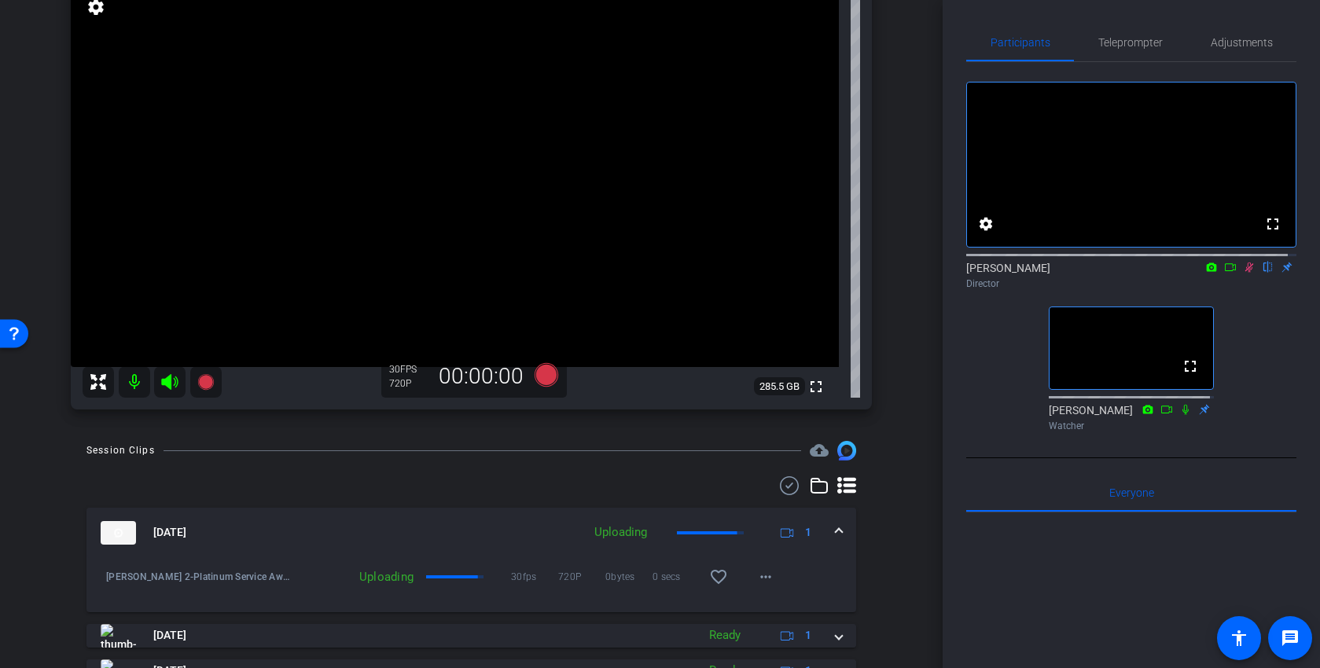
click at [1244, 273] on icon at bounding box center [1249, 267] width 13 height 11
click at [111, 581] on mat-icon "play_circle_outline" at bounding box center [106, 577] width 16 height 16
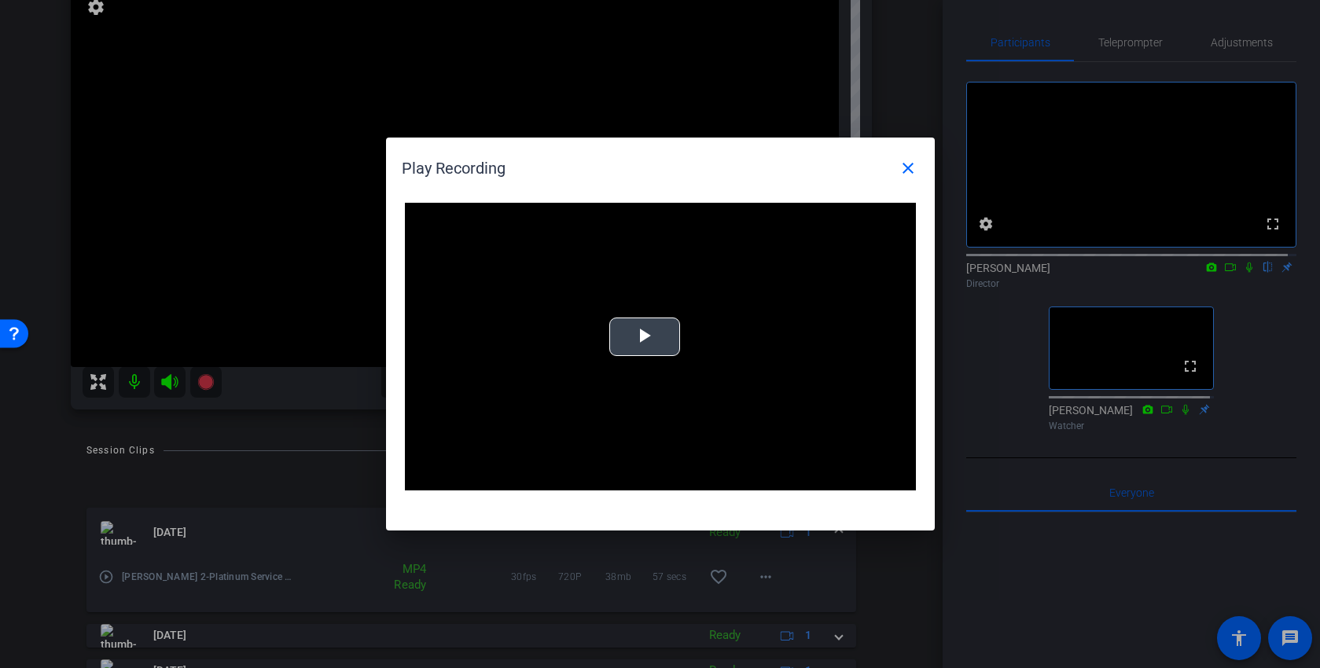
click at [645, 337] on span "Video Player" at bounding box center [645, 337] width 0 height 0
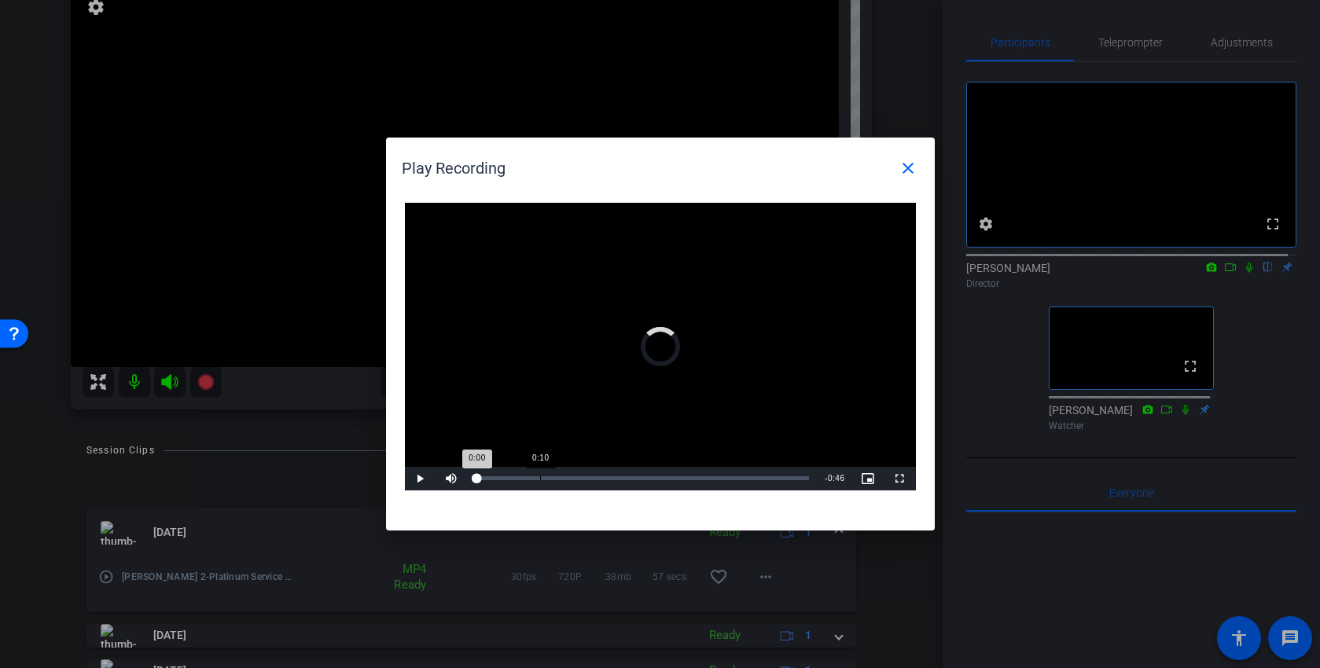
click at [540, 478] on div "0:10" at bounding box center [540, 478] width 1 height 4
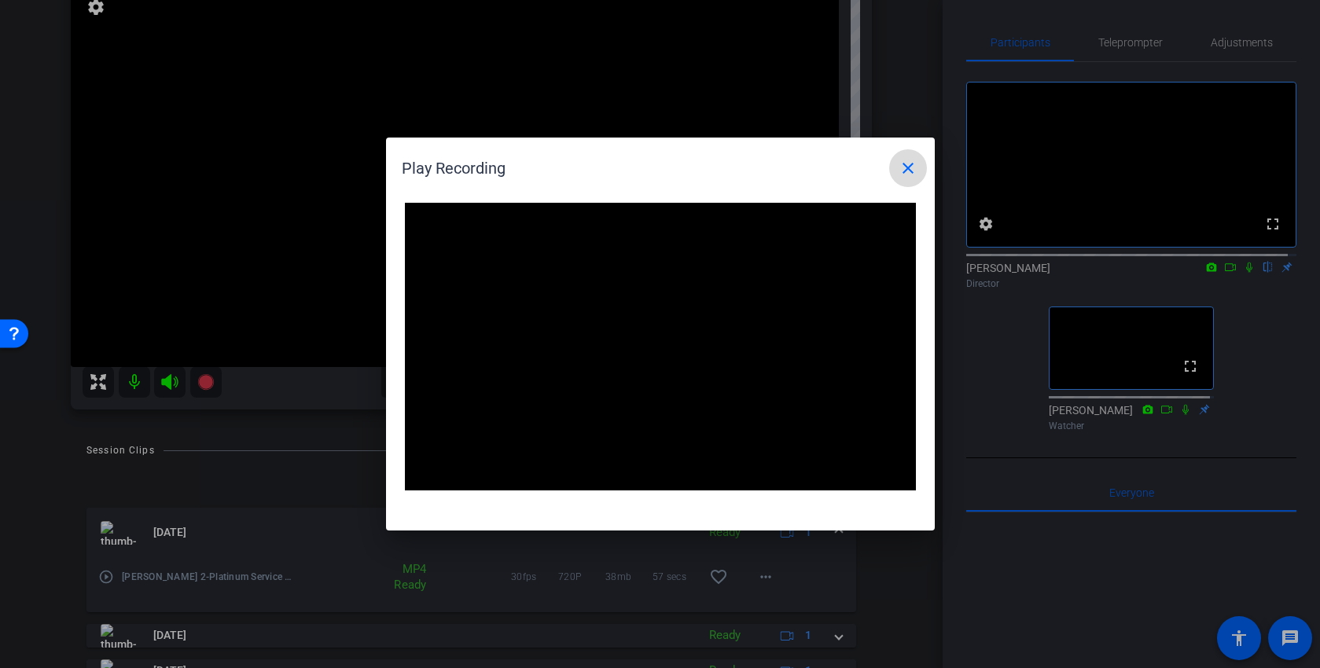
click at [899, 174] on mat-icon "close" at bounding box center [908, 168] width 19 height 19
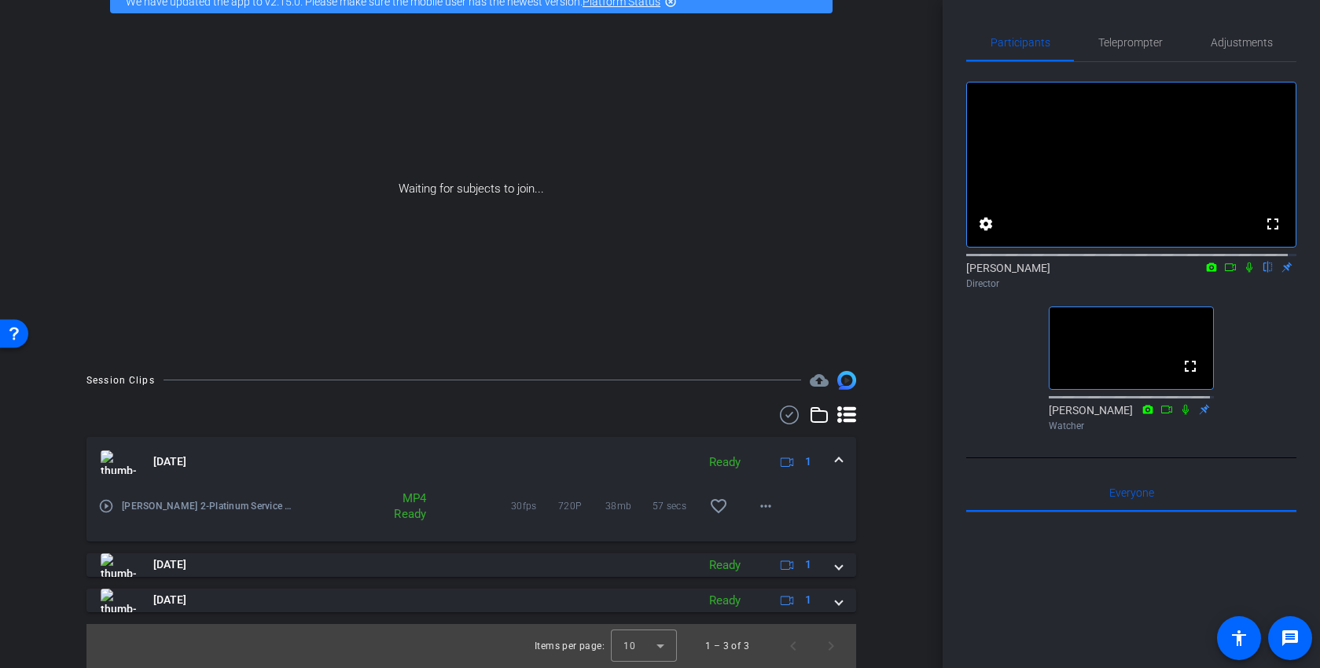
scroll to position [17, 0]
